Goal: Task Accomplishment & Management: Manage account settings

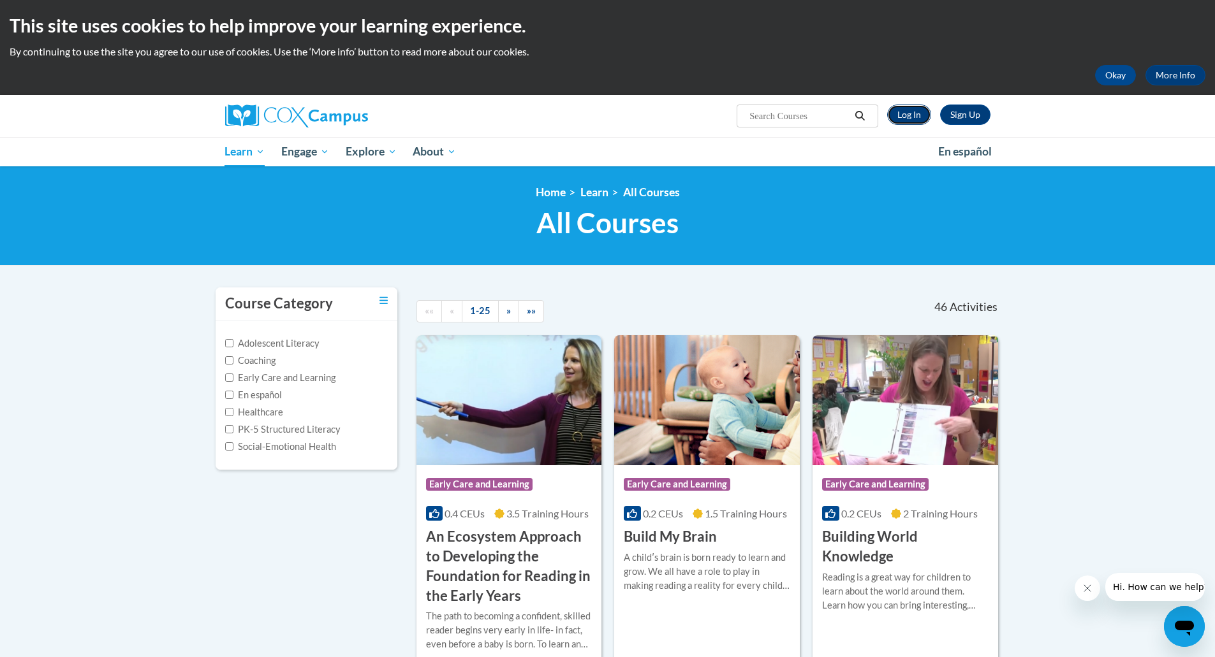
click at [916, 114] on link "Log In" at bounding box center [909, 115] width 44 height 20
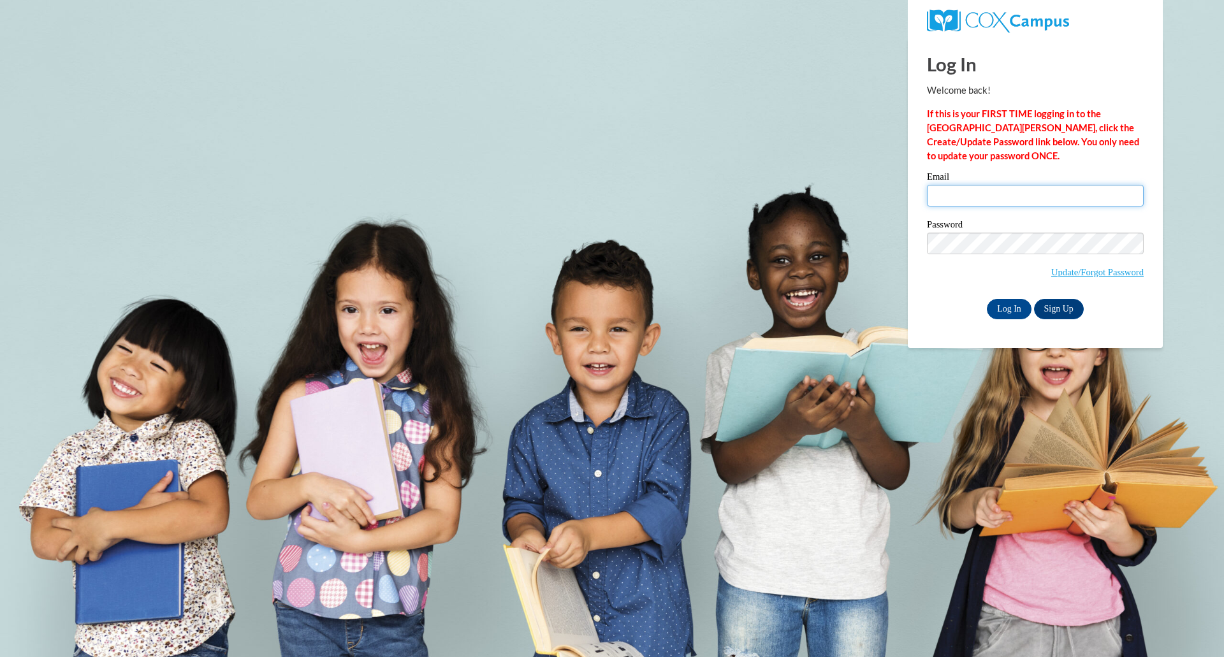
click at [972, 195] on input "Email" at bounding box center [1035, 196] width 217 height 22
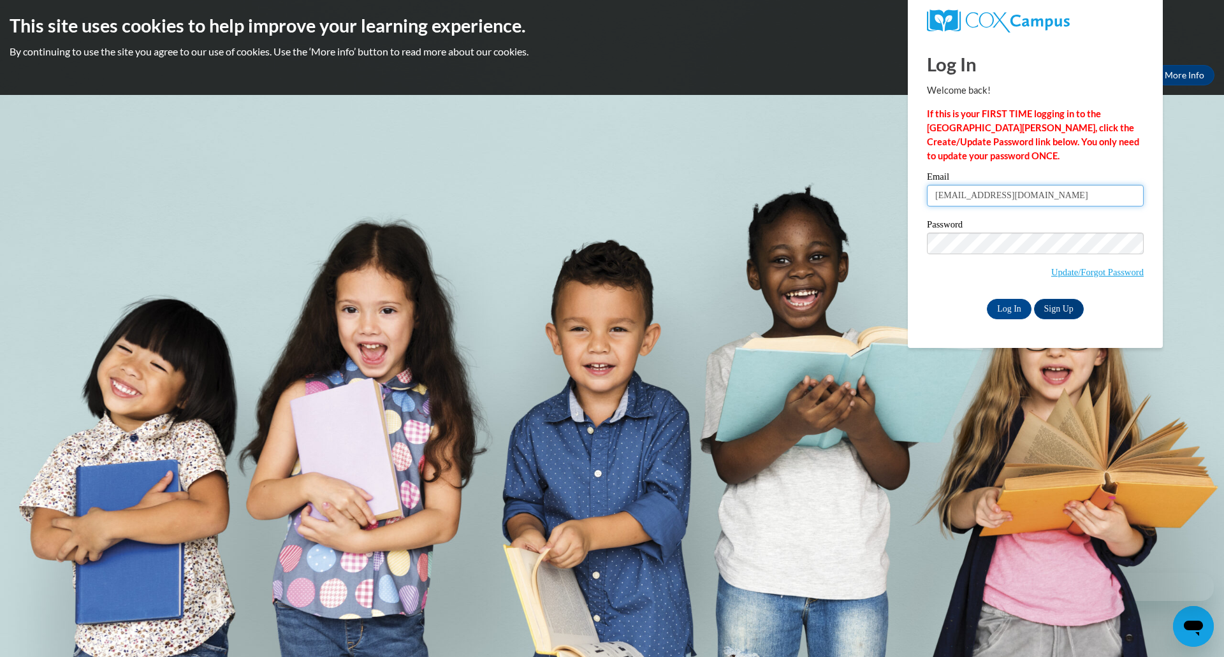
type input "[PERSON_NAME][EMAIL_ADDRESS][PERSON_NAME][DOMAIN_NAME]"
click at [1004, 308] on input "Log In" at bounding box center [1009, 309] width 45 height 20
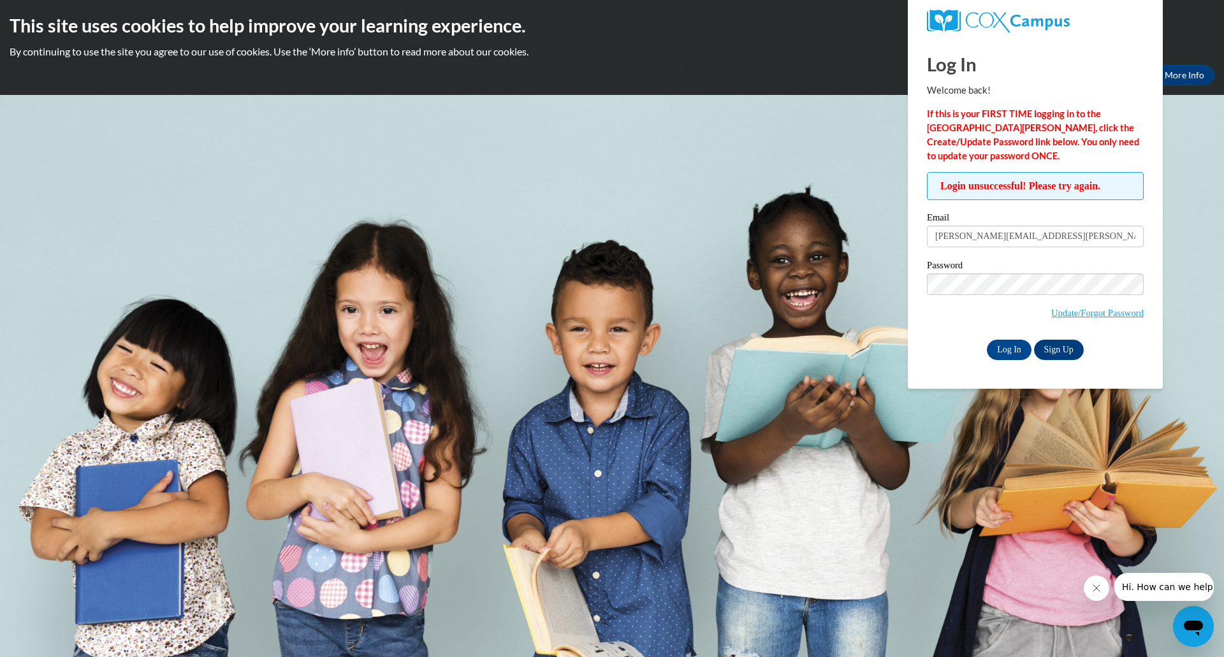
drag, startPoint x: 708, startPoint y: 65, endPoint x: 900, endPoint y: 22, distance: 197.4
click at [708, 65] on div "Okay More Info" at bounding box center [612, 75] width 1205 height 20
click at [1195, 150] on body "This site uses cookies to help improve your learning experience. By continuing …" at bounding box center [612, 328] width 1224 height 657
click at [963, 38] on div at bounding box center [1035, 21] width 236 height 42
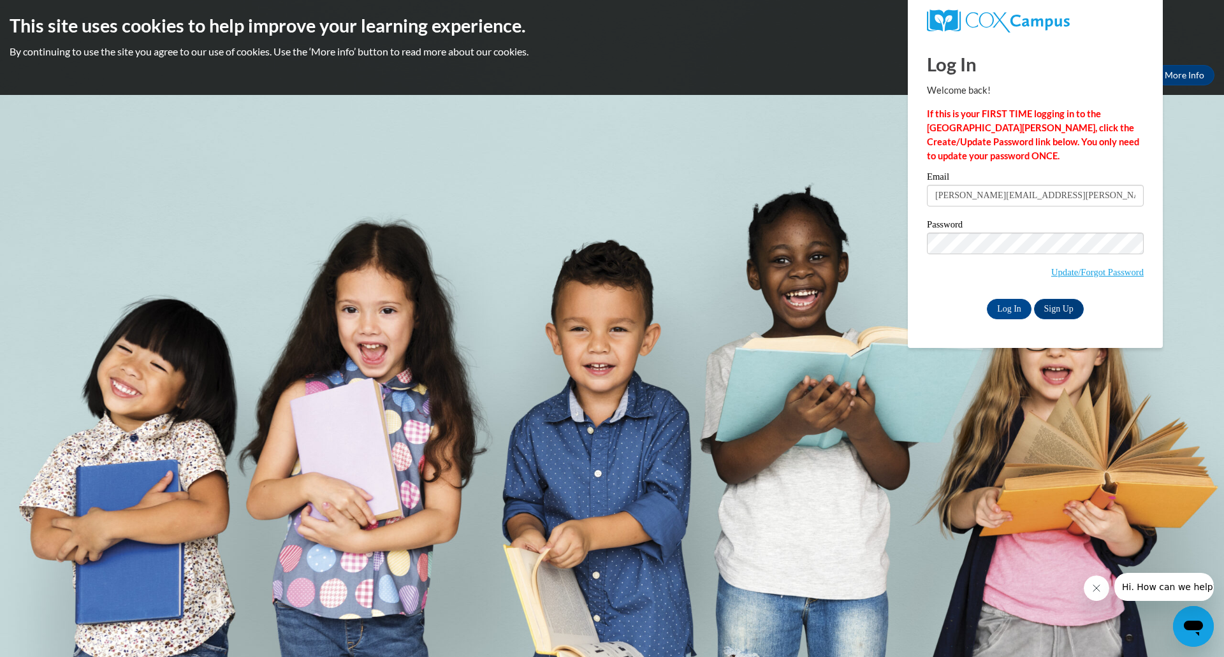
click at [1201, 236] on body "This site uses cookies to help improve your learning experience. By continuing …" at bounding box center [612, 328] width 1224 height 657
